Goal: Task Accomplishment & Management: Manage account settings

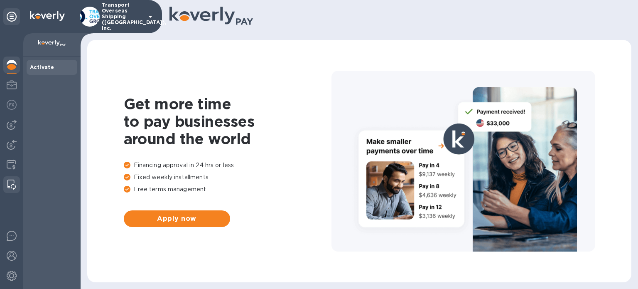
click at [15, 185] on img at bounding box center [11, 185] width 8 height 10
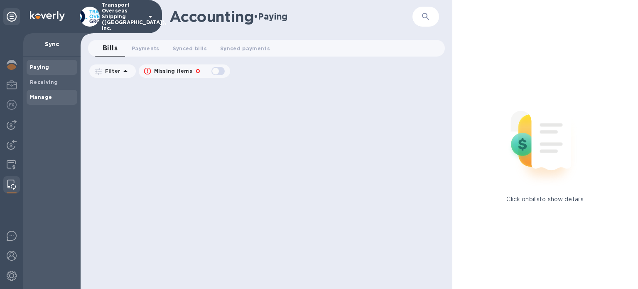
click at [54, 98] on span "Manage" at bounding box center [52, 97] width 44 height 8
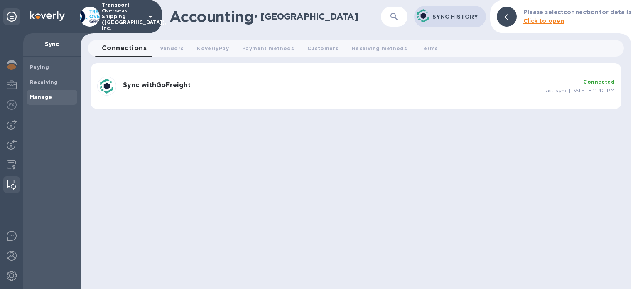
click at [172, 83] on b "Sync with GoFreight" at bounding box center [157, 85] width 68 height 8
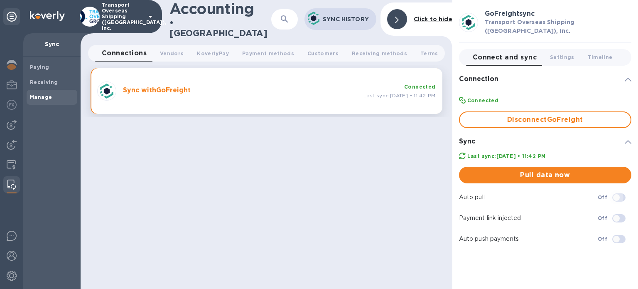
click at [618, 191] on input "checkbox" at bounding box center [617, 197] width 42 height 14
checkbox input "true"
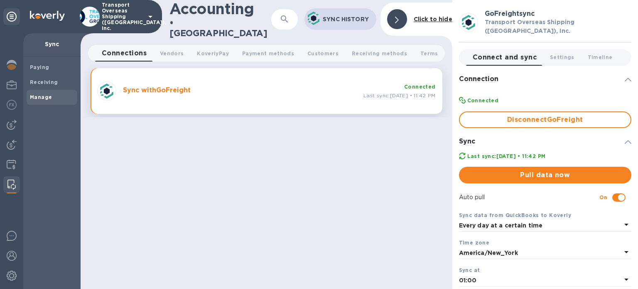
scroll to position [82, 0]
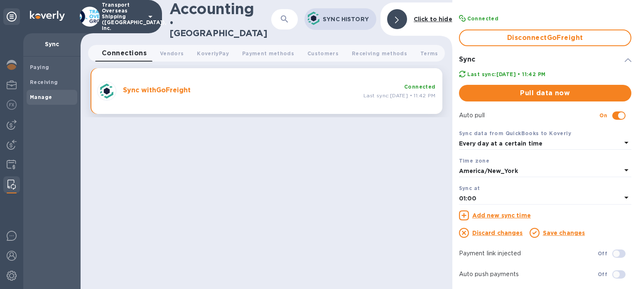
click at [519, 140] on b "Every day at a certain time" at bounding box center [501, 143] width 84 height 7
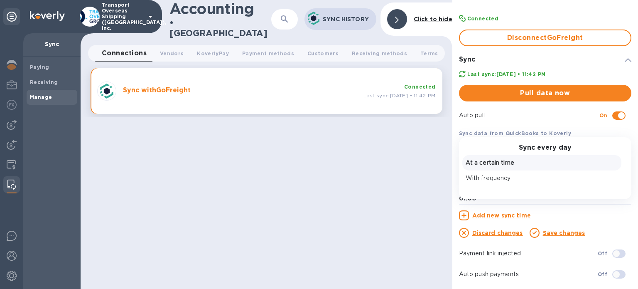
click at [519, 137] on div "Sync every day At a certain time With frequency" at bounding box center [545, 168] width 172 height 62
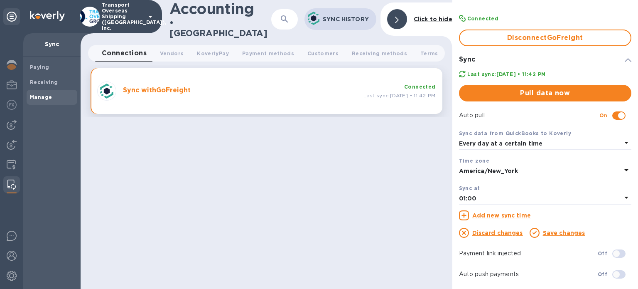
click at [421, 152] on div "Accounting • Manage ​ Sync History Click to hide Connections 0 Vendors 0 Koverl…" at bounding box center [267, 144] width 372 height 289
click at [344, 181] on div "Accounting • Manage ​ Sync History Click to hide Connections 0 Vendors 0 Koverl…" at bounding box center [267, 144] width 372 height 289
click at [549, 229] on link "Save changes" at bounding box center [564, 232] width 42 height 7
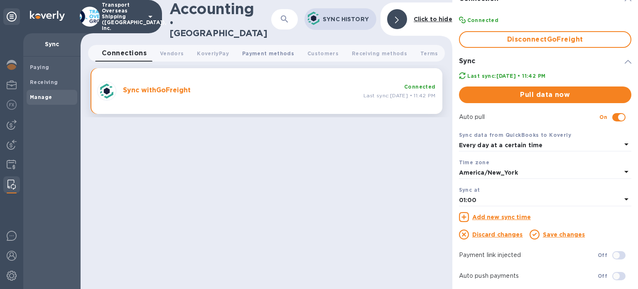
click at [266, 50] on span "Payment methods 0" at bounding box center [268, 53] width 52 height 9
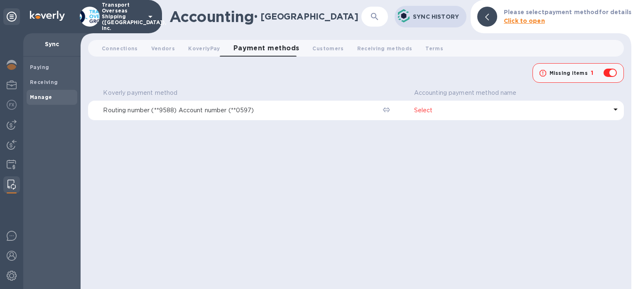
click at [424, 112] on p "Select" at bounding box center [510, 110] width 193 height 9
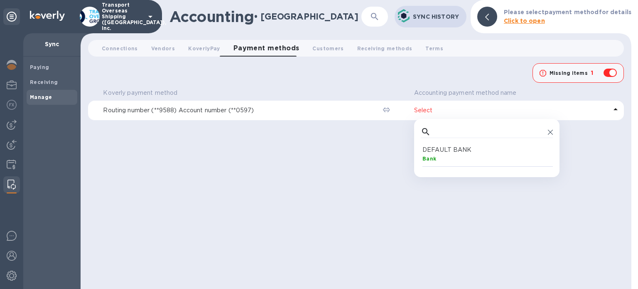
scroll to position [18, 128]
click at [439, 151] on p "DEFAULT BANK" at bounding box center [489, 149] width 132 height 9
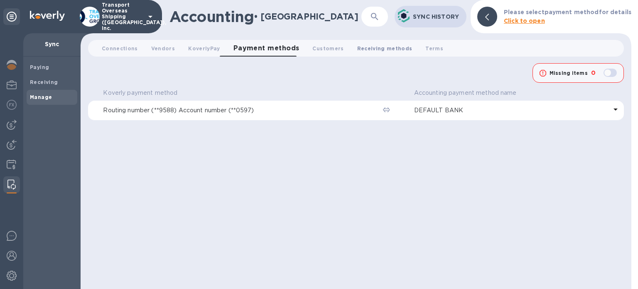
click at [370, 48] on span "Receiving methods 0" at bounding box center [384, 48] width 55 height 9
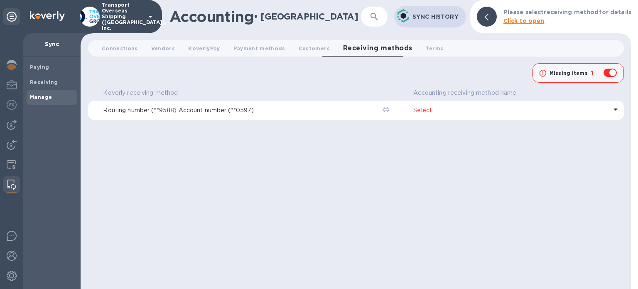
click at [426, 105] on div "Select" at bounding box center [510, 110] width 197 height 12
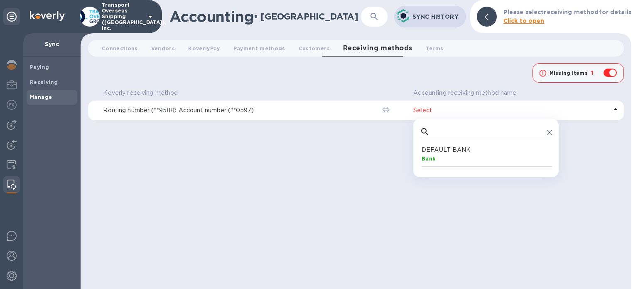
scroll to position [18, 128]
click at [450, 153] on p "DEFAULT BANK" at bounding box center [488, 149] width 132 height 9
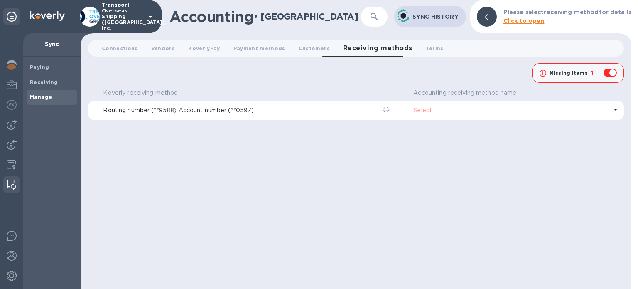
checkbox input "false"
click at [158, 49] on span "Vendors 0" at bounding box center [163, 48] width 24 height 9
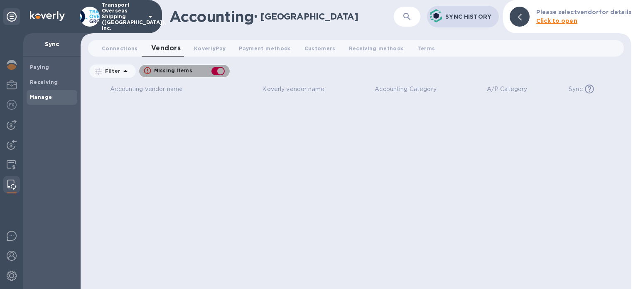
click at [215, 70] on div "button" at bounding box center [218, 71] width 17 height 12
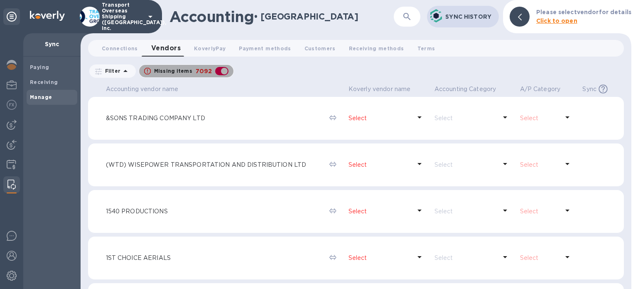
click at [216, 68] on div "button" at bounding box center [222, 71] width 17 height 12
checkbox input "false"
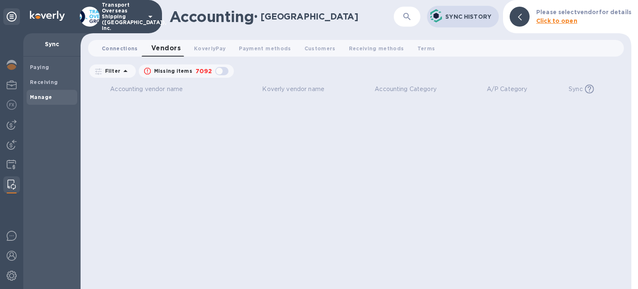
click at [114, 44] on span "Connections 0" at bounding box center [120, 48] width 36 height 9
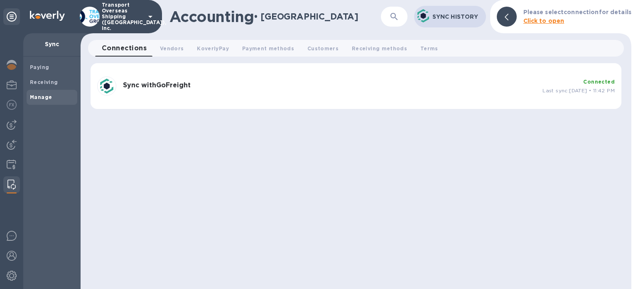
click at [308, 91] on div "Sync with GoFreight" at bounding box center [330, 86] width 420 height 16
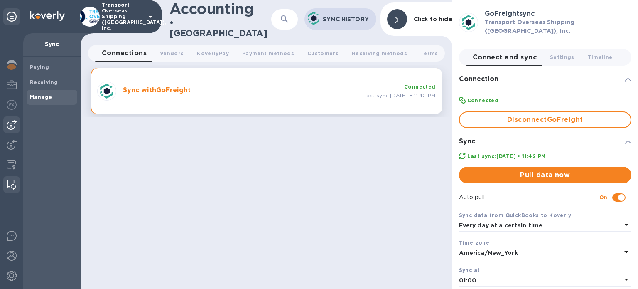
click at [8, 123] on img at bounding box center [12, 125] width 10 height 10
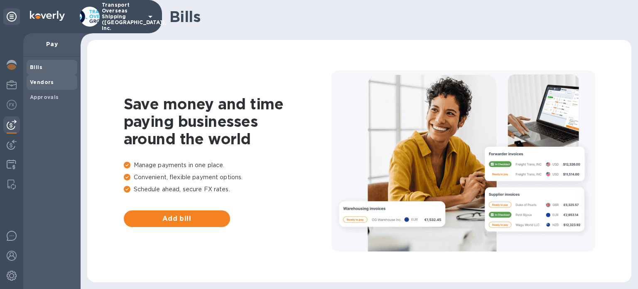
click at [52, 79] on b "Vendors" at bounding box center [42, 82] width 24 height 6
click at [42, 101] on span "Approvals" at bounding box center [44, 97] width 29 height 8
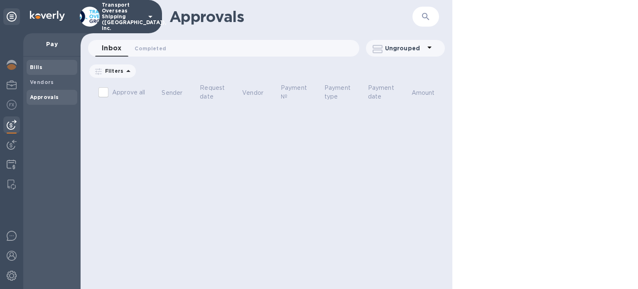
click at [39, 67] on b "Bills" at bounding box center [36, 67] width 12 height 6
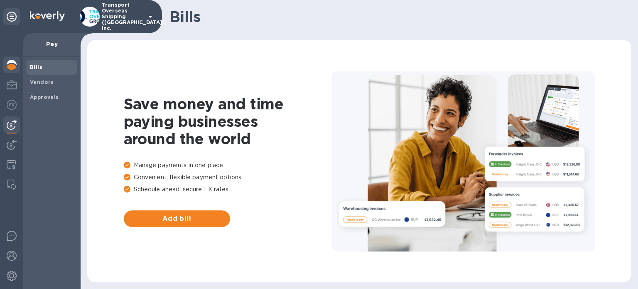
click at [9, 65] on img at bounding box center [12, 65] width 10 height 10
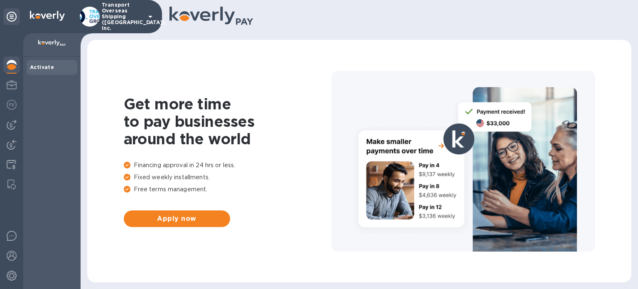
click at [322, 111] on h1 "Get more time to pay businesses around the world" at bounding box center [228, 121] width 208 height 52
click at [10, 108] on img at bounding box center [12, 105] width 10 height 10
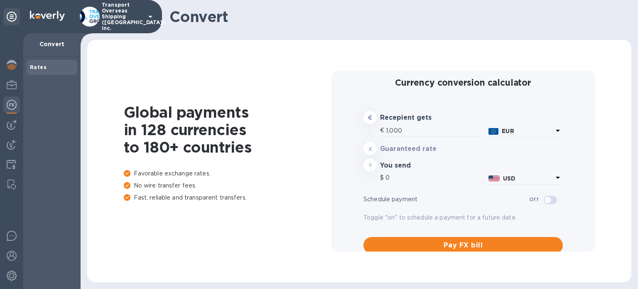
type input "1,169.02"
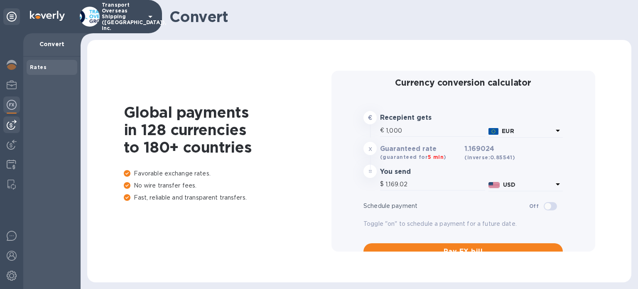
click at [14, 126] on img at bounding box center [12, 125] width 10 height 10
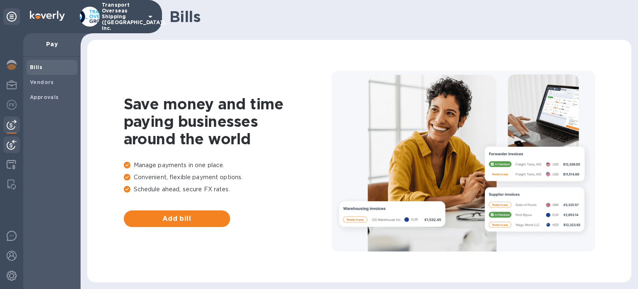
click at [13, 142] on img at bounding box center [12, 145] width 10 height 10
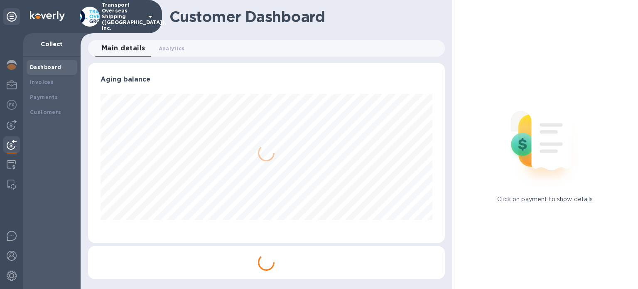
scroll to position [415445, 415271]
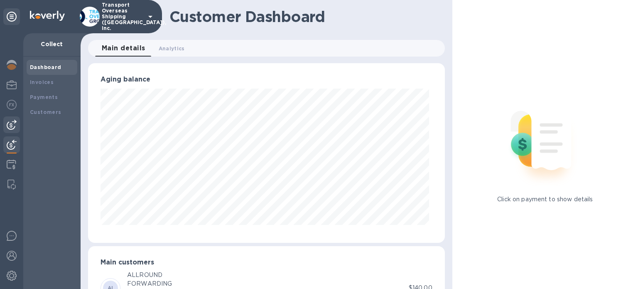
click at [12, 120] on img at bounding box center [12, 125] width 10 height 10
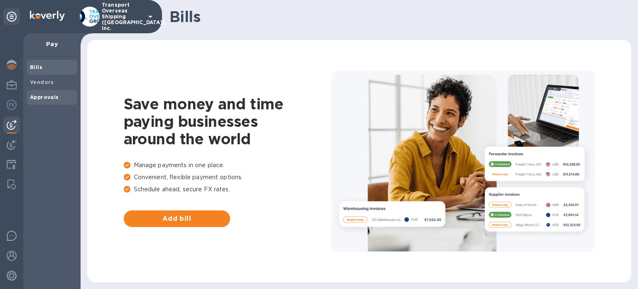
click at [47, 101] on span "Approvals" at bounding box center [44, 97] width 29 height 8
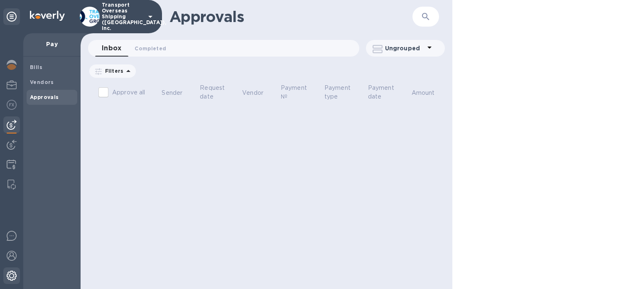
click at [15, 278] on img at bounding box center [12, 276] width 10 height 10
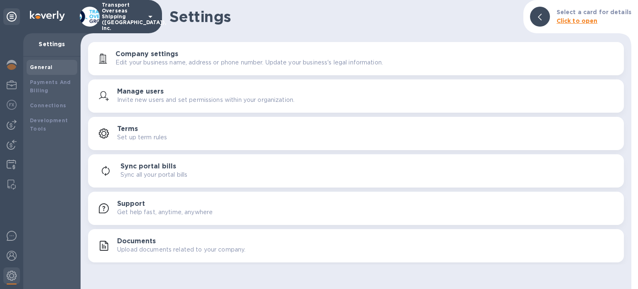
click at [158, 94] on h3 "Manage users" at bounding box center [140, 92] width 47 height 8
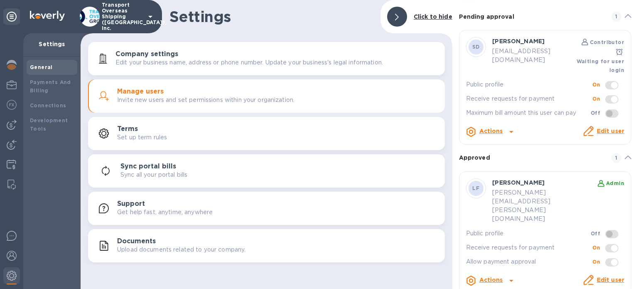
scroll to position [23, 0]
click at [607, 259] on span at bounding box center [612, 263] width 13 height 8
click at [602, 277] on link "Edit user" at bounding box center [610, 280] width 27 height 7
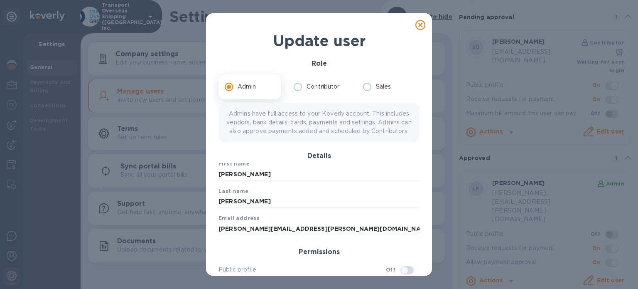
scroll to position [76, 0]
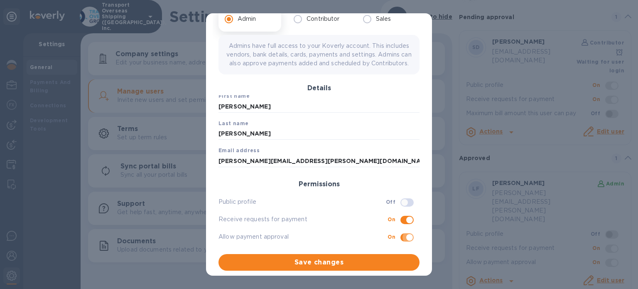
click at [392, 233] on input "checkbox" at bounding box center [410, 237] width 42 height 14
checkbox input "false"
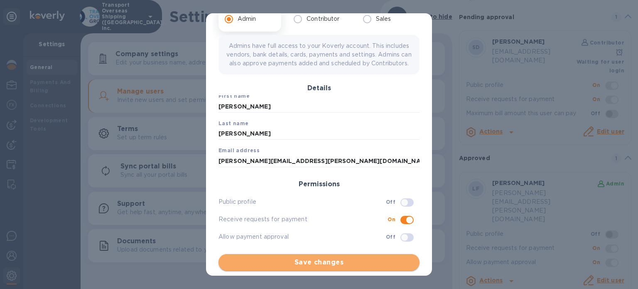
click at [321, 261] on span "Save changes" at bounding box center [319, 262] width 188 height 10
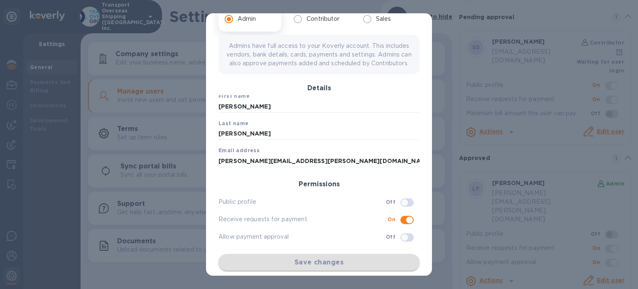
checkbox input "false"
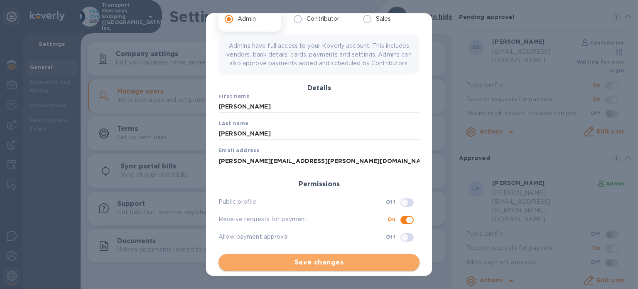
click at [340, 256] on button "Save changes" at bounding box center [319, 262] width 201 height 17
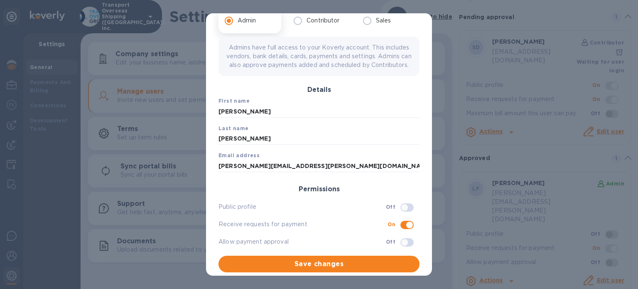
scroll to position [0, 0]
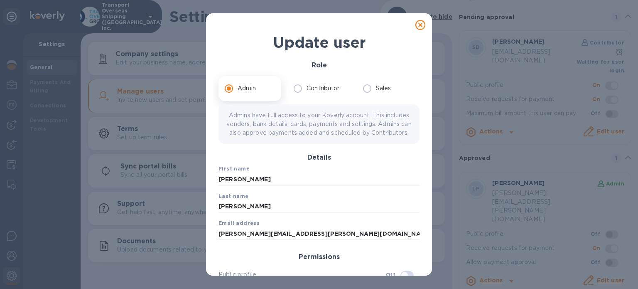
click at [417, 22] on icon at bounding box center [421, 25] width 10 height 10
checkbox input "false"
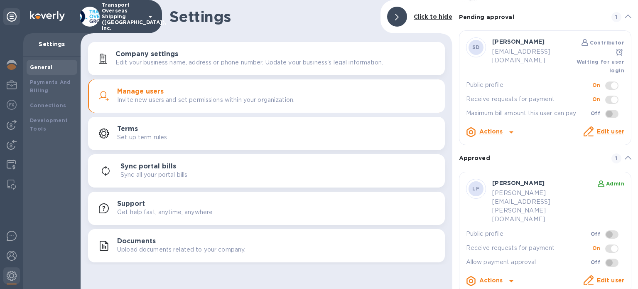
click at [599, 130] on link "Edit user" at bounding box center [610, 131] width 27 height 7
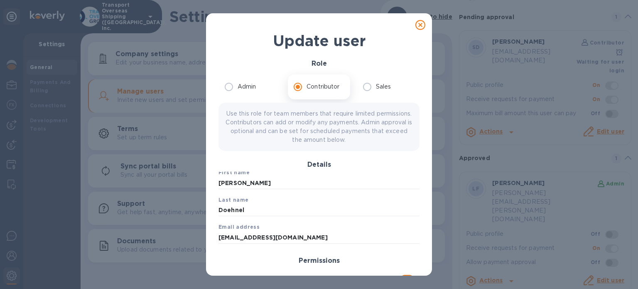
scroll to position [76, 0]
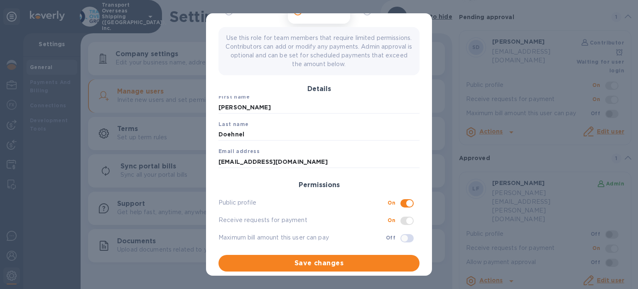
click at [401, 237] on input "checkbox" at bounding box center [405, 238] width 42 height 14
checkbox input "true"
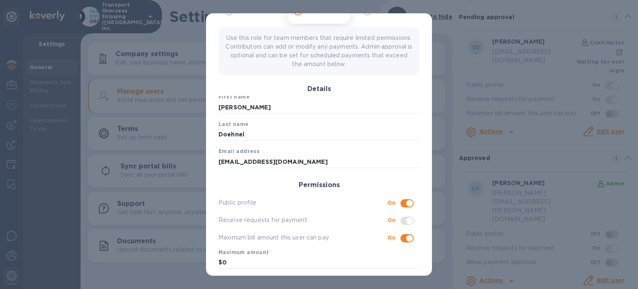
scroll to position [100, 0]
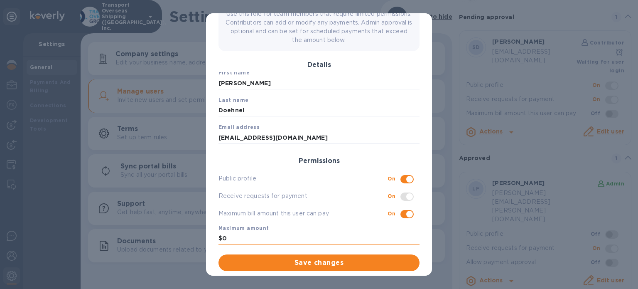
click at [275, 239] on input "0" at bounding box center [320, 238] width 197 height 12
type input "1"
click at [399, 215] on input "checkbox" at bounding box center [410, 214] width 42 height 14
checkbox input "false"
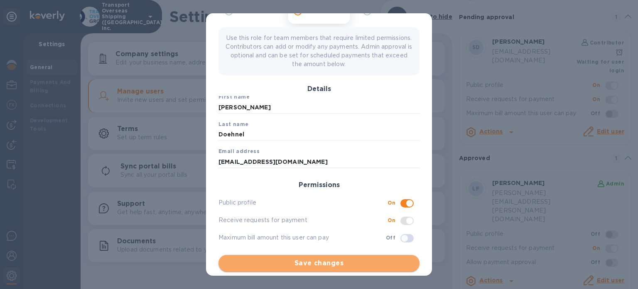
click at [359, 263] on span "Save changes" at bounding box center [319, 263] width 188 height 10
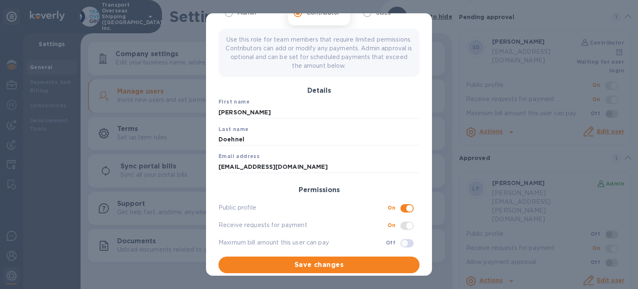
scroll to position [0, 0]
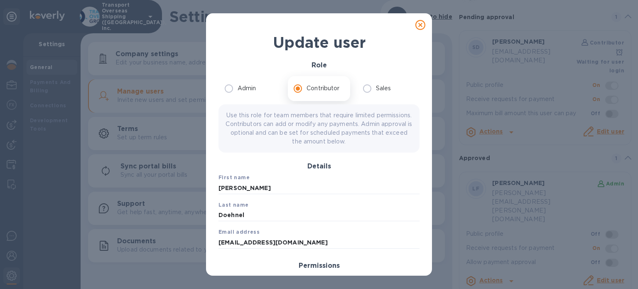
click at [416, 21] on icon at bounding box center [421, 25] width 10 height 10
radio input "true"
checkbox input "false"
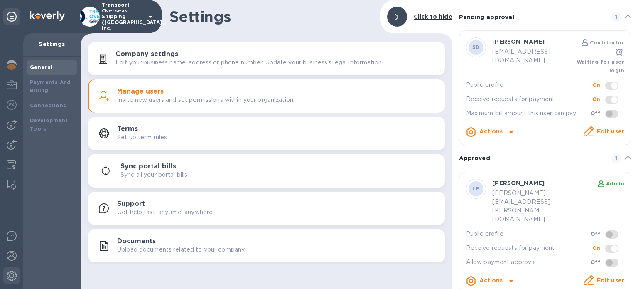
scroll to position [23, 0]
click at [7, 168] on img at bounding box center [12, 165] width 10 height 10
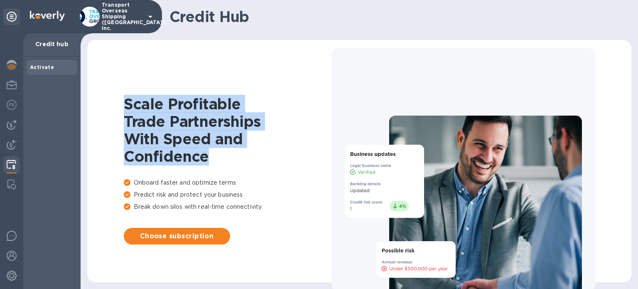
drag, startPoint x: 126, startPoint y: 103, endPoint x: 241, endPoint y: 166, distance: 131.5
click at [241, 166] on div "Scale Profitable Trade Partnerships With Speed and Confidence Onboard faster an…" at bounding box center [228, 169] width 208 height 149
drag, startPoint x: 225, startPoint y: 159, endPoint x: 124, endPoint y: 102, distance: 116.1
click at [124, 102] on h1 "Scale Profitable Trade Partnerships With Speed and Confidence" at bounding box center [228, 130] width 208 height 70
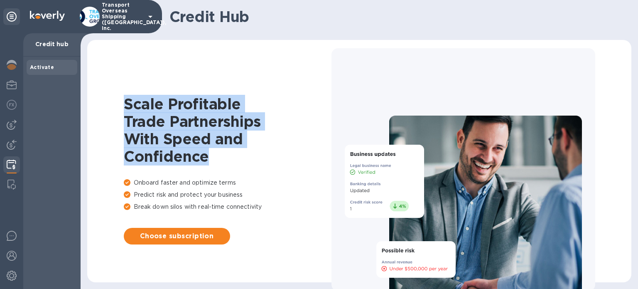
click at [124, 102] on h1 "Scale Profitable Trade Partnerships With Speed and Confidence" at bounding box center [228, 130] width 208 height 70
drag, startPoint x: 124, startPoint y: 102, endPoint x: 222, endPoint y: 159, distance: 113.6
click at [222, 159] on h1 "Scale Profitable Trade Partnerships With Speed and Confidence" at bounding box center [228, 130] width 208 height 70
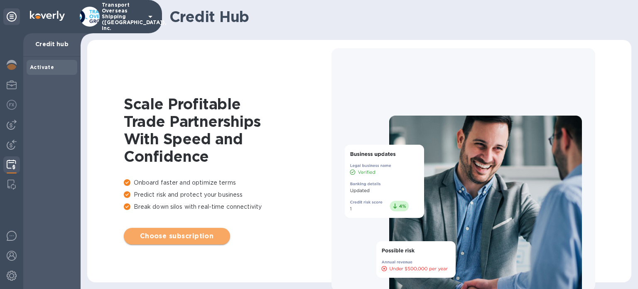
click at [195, 235] on span "Choose subscription" at bounding box center [177, 236] width 93 height 10
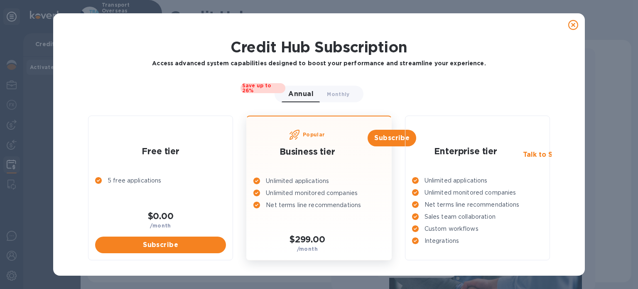
click at [212, 174] on div "5 free applications" at bounding box center [161, 190] width 138 height 34
click at [184, 248] on span "Subscribe" at bounding box center [161, 245] width 118 height 10
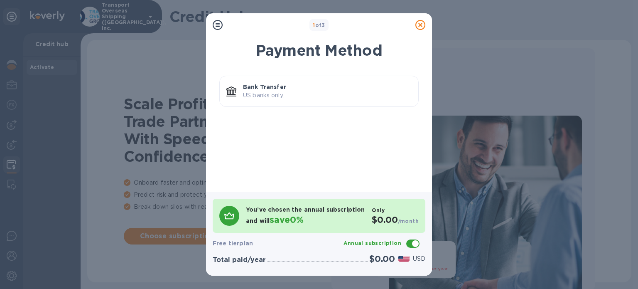
click at [280, 96] on p "US banks only." at bounding box center [327, 95] width 169 height 9
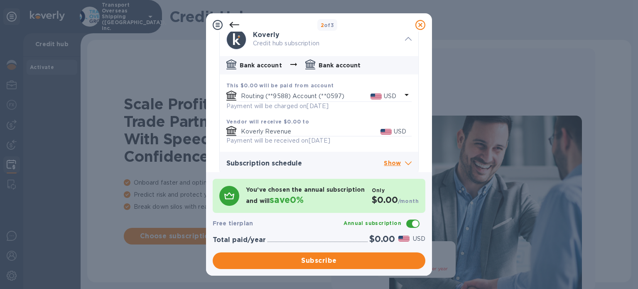
scroll to position [64, 0]
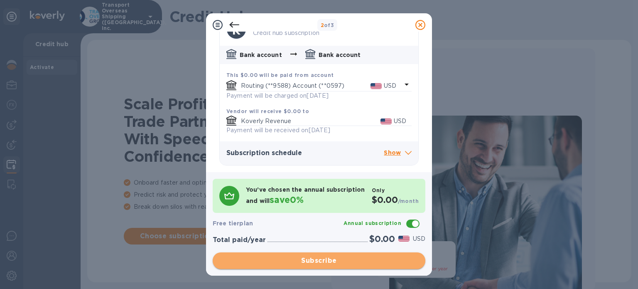
click at [316, 263] on span "Subscribe" at bounding box center [318, 261] width 199 height 10
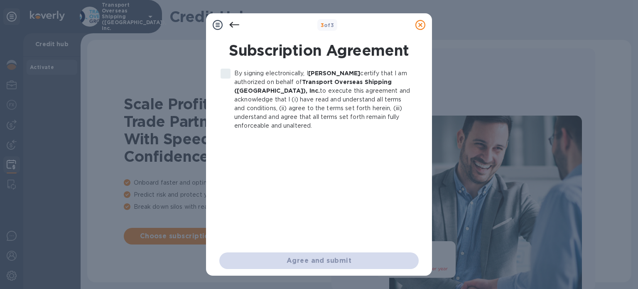
scroll to position [0, 0]
click at [224, 71] on input "By signing electronically, I [PERSON_NAME] certify that I am authorized on beha…" at bounding box center [225, 73] width 17 height 17
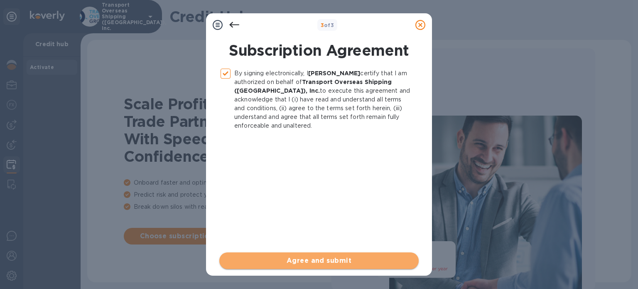
click at [301, 268] on button "Agree and submit" at bounding box center [318, 260] width 199 height 17
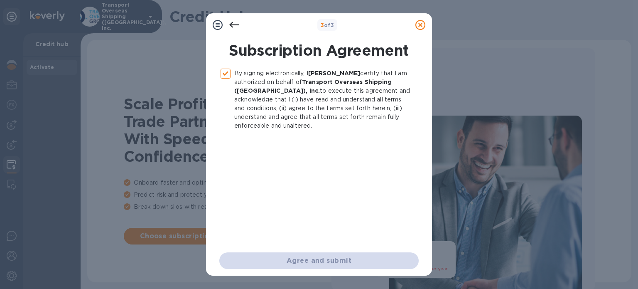
checkbox input "false"
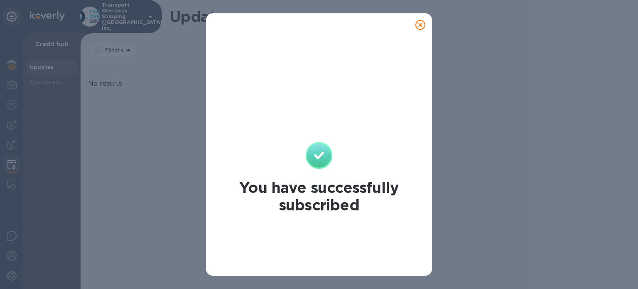
click at [420, 22] on icon at bounding box center [421, 25] width 10 height 10
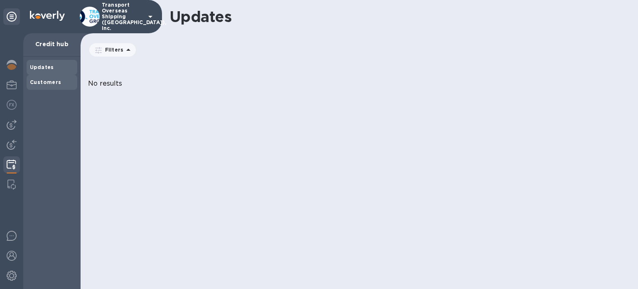
click at [60, 78] on div "Customers" at bounding box center [52, 82] width 51 height 15
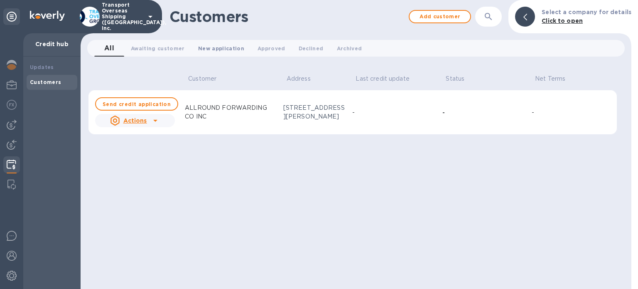
click at [201, 42] on button "New application 0" at bounding box center [221, 48] width 59 height 17
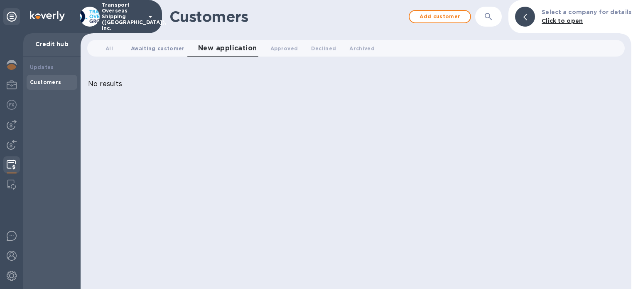
click at [155, 51] on span "Awaiting customer 0" at bounding box center [158, 48] width 54 height 9
click at [110, 52] on span "All 0" at bounding box center [109, 48] width 7 height 9
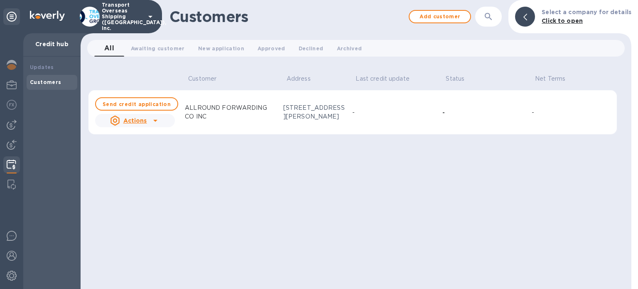
click at [288, 196] on div "Customer Address Last credit update Status Net Terms Send credit application Ac…" at bounding box center [356, 177] width 536 height 222
